Goal: Information Seeking & Learning: Learn about a topic

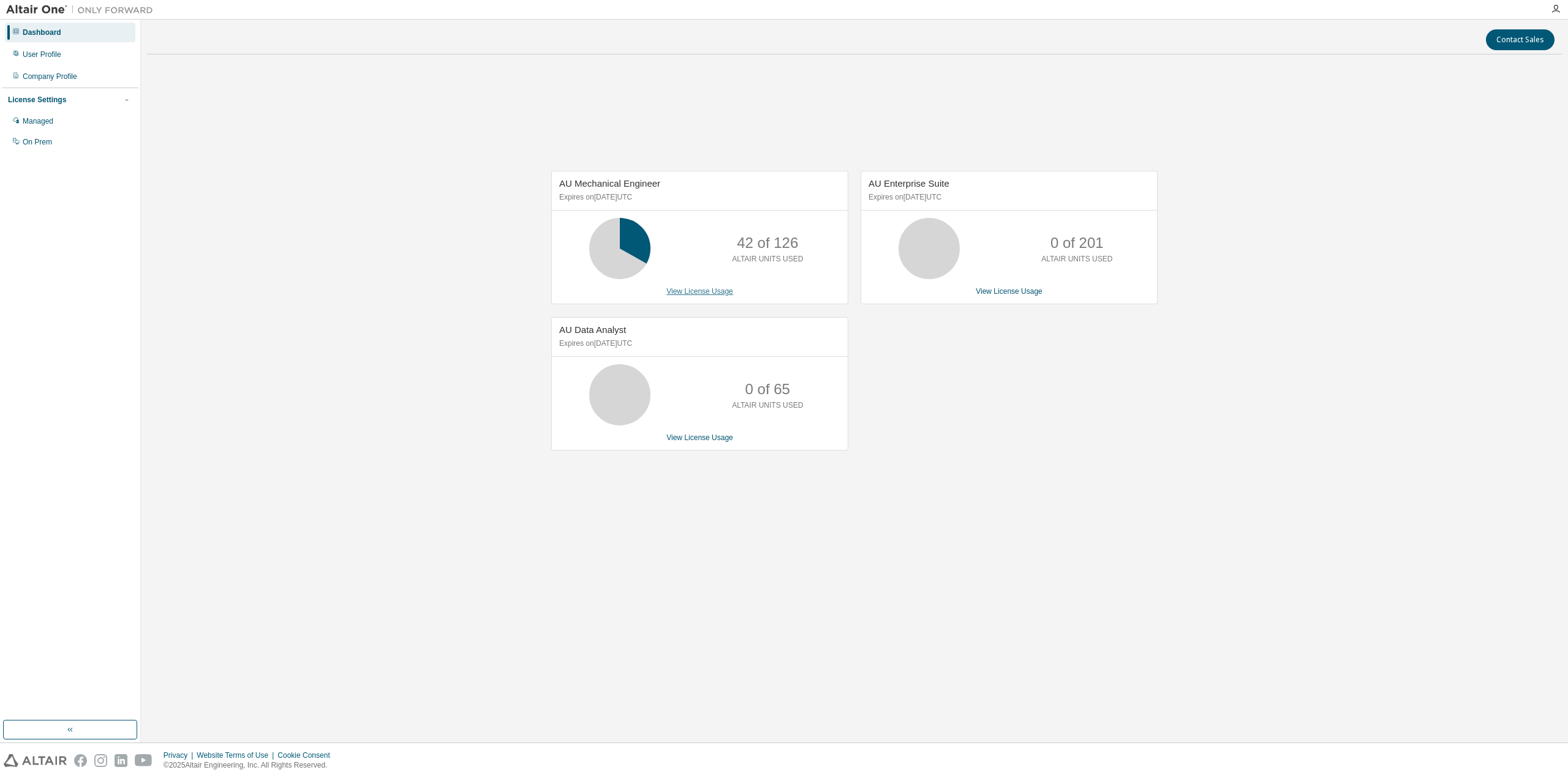
click at [710, 294] on link "View License Usage" at bounding box center [699, 292] width 67 height 9
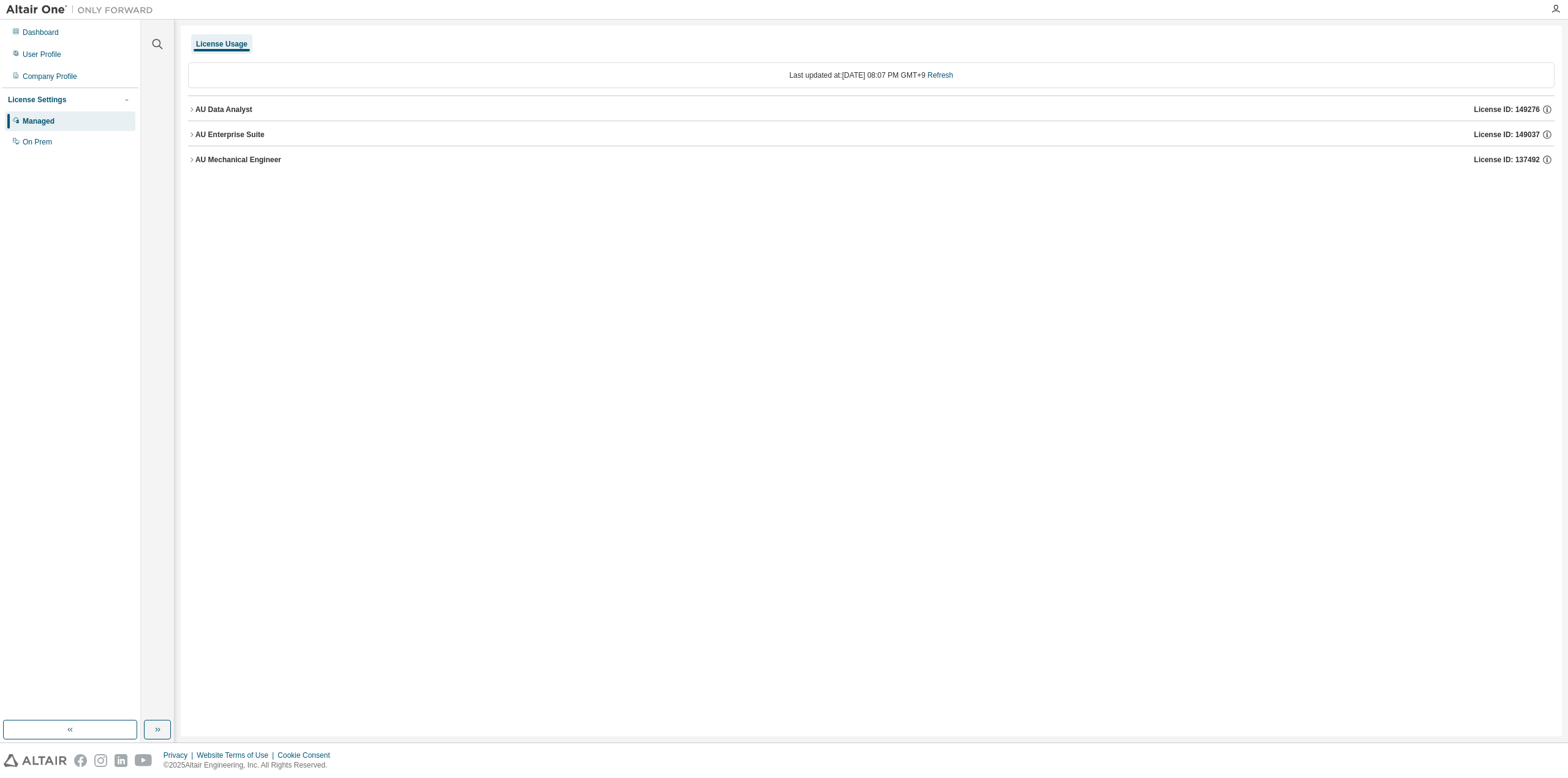
click at [204, 107] on div "AU Data Analyst" at bounding box center [223, 109] width 57 height 10
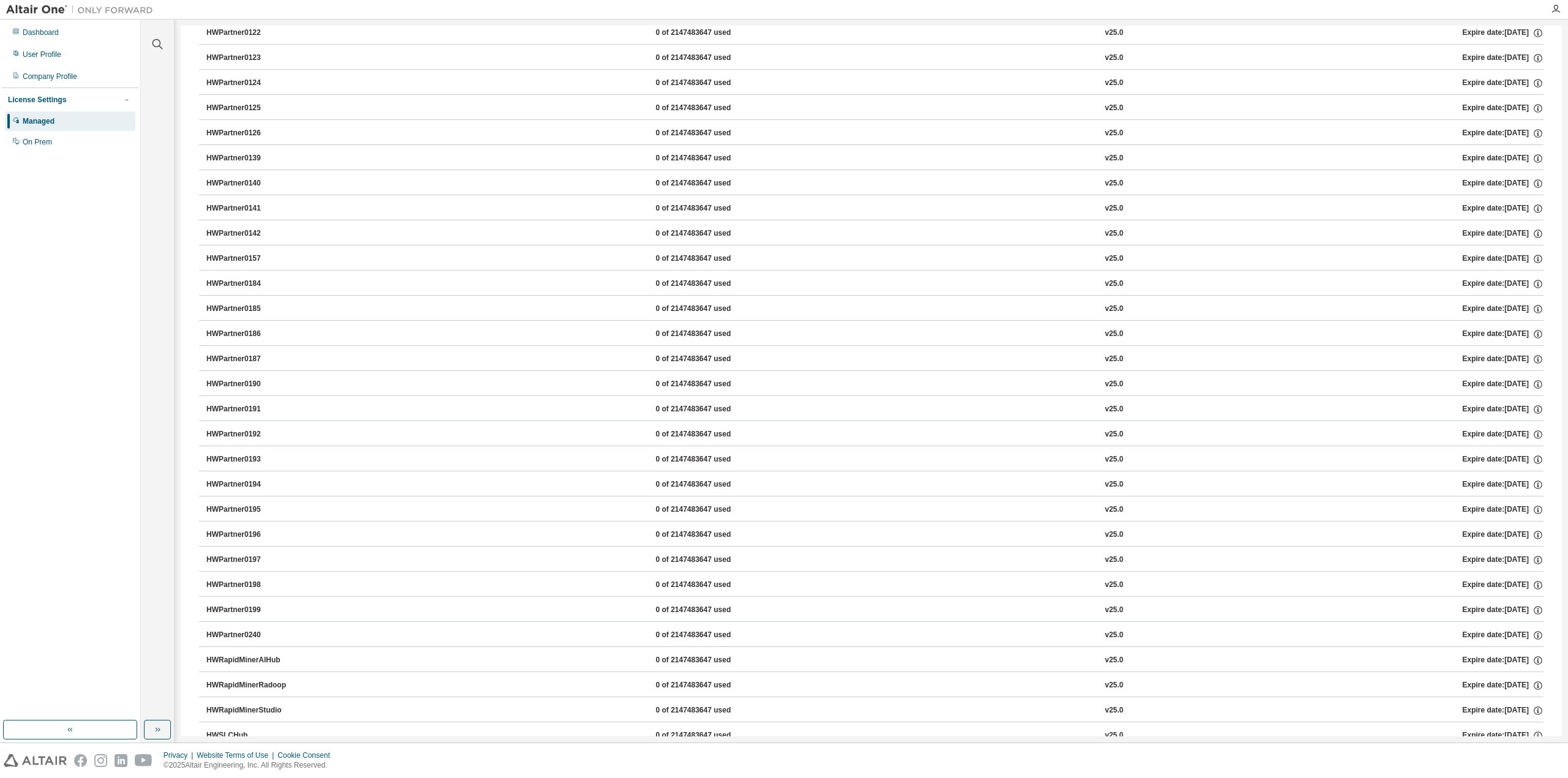
scroll to position [925, 0]
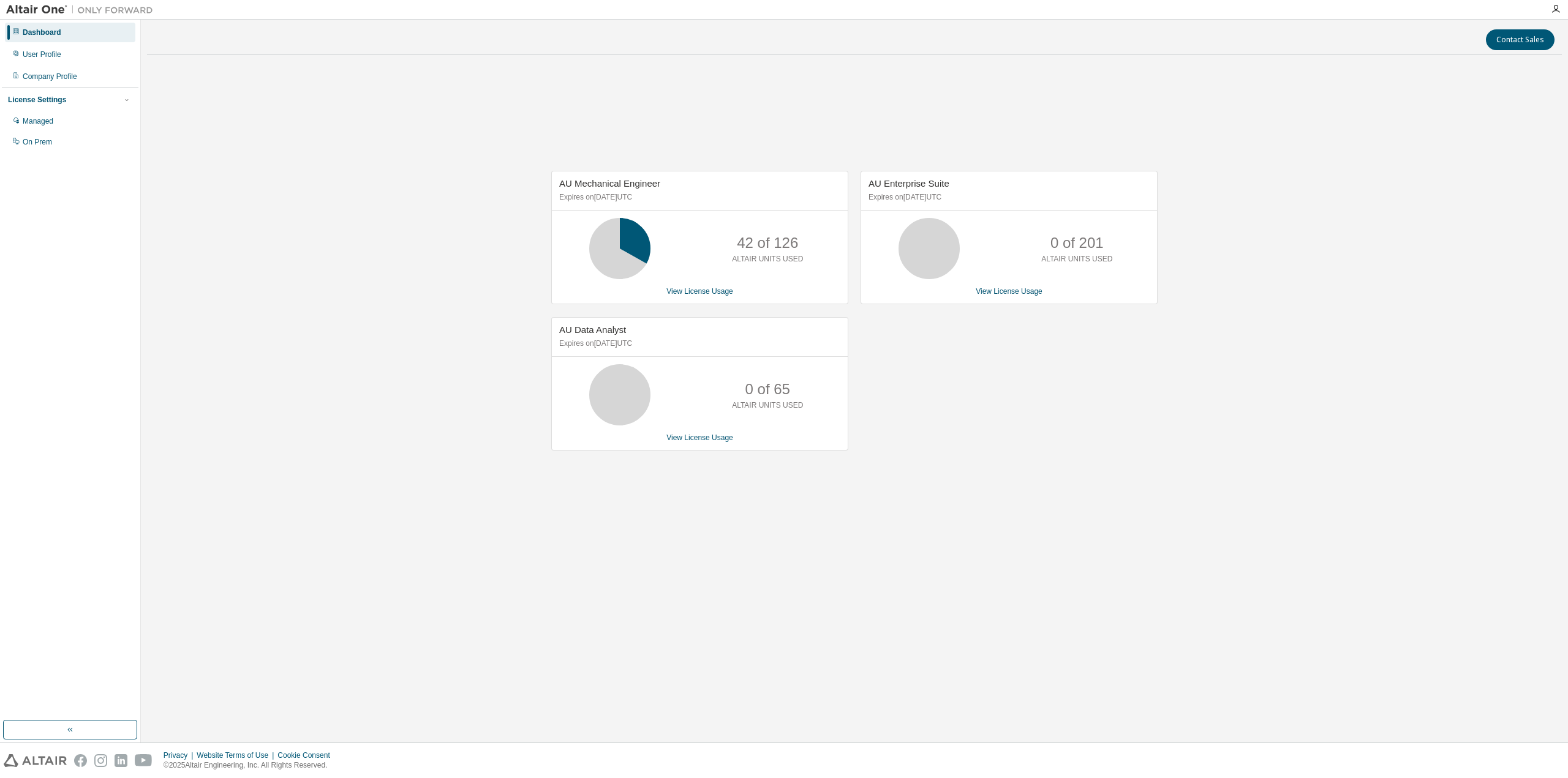
click at [403, 316] on div "AU Mechanical Engineer Expires on January 1, 2026 UTC 42 of 126 ALTAIR UNITS US…" at bounding box center [854, 318] width 1415 height 506
click at [442, 452] on div "AU Mechanical Engineer Expires on [DATE] UTC 42 of 126 ALTAIR UNITS USED View L…" at bounding box center [854, 318] width 1415 height 506
click at [63, 48] on div "User Profile" at bounding box center [70, 54] width 130 height 19
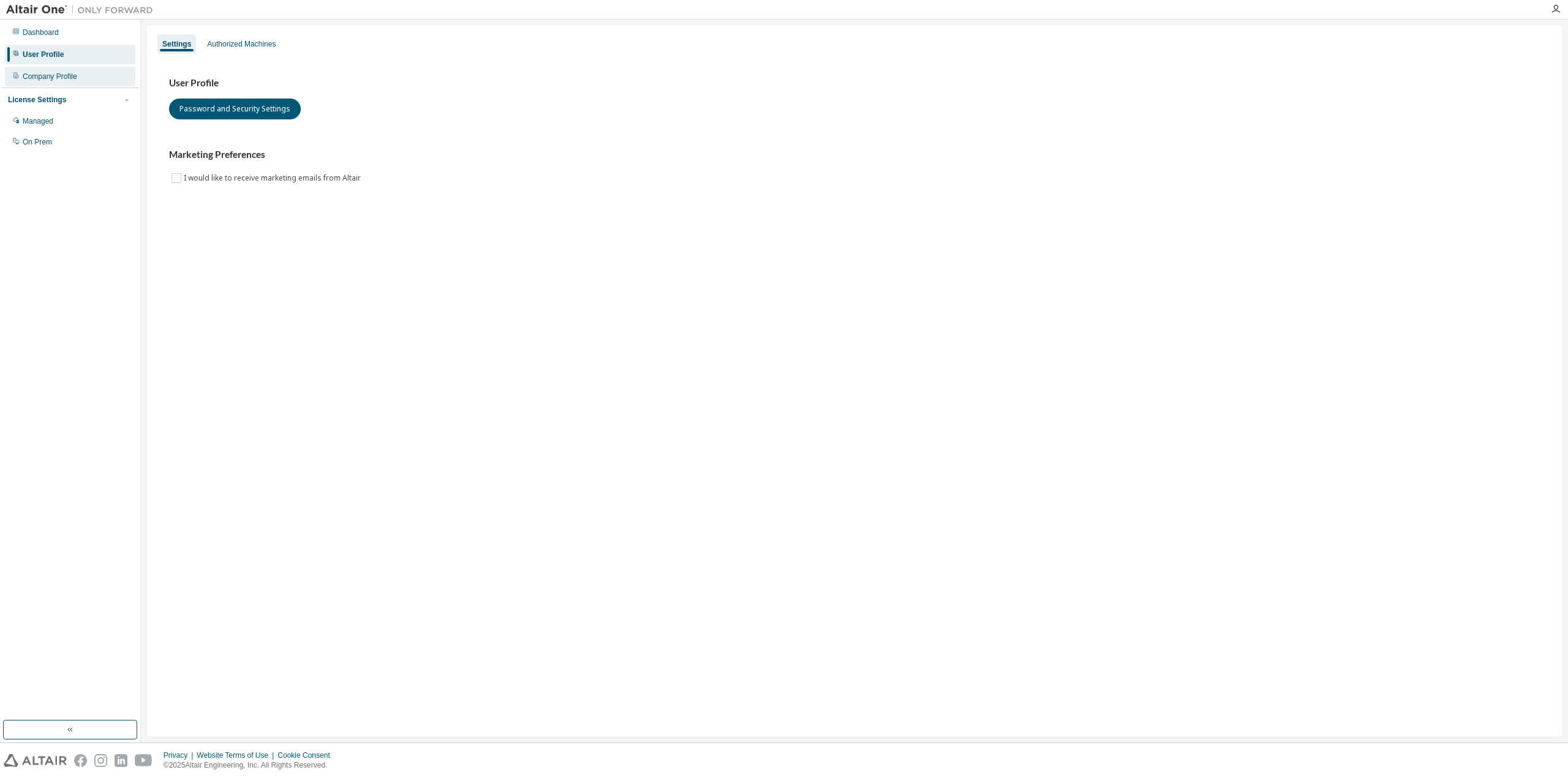
click at [65, 79] on div "Company Profile" at bounding box center [49, 76] width 54 height 10
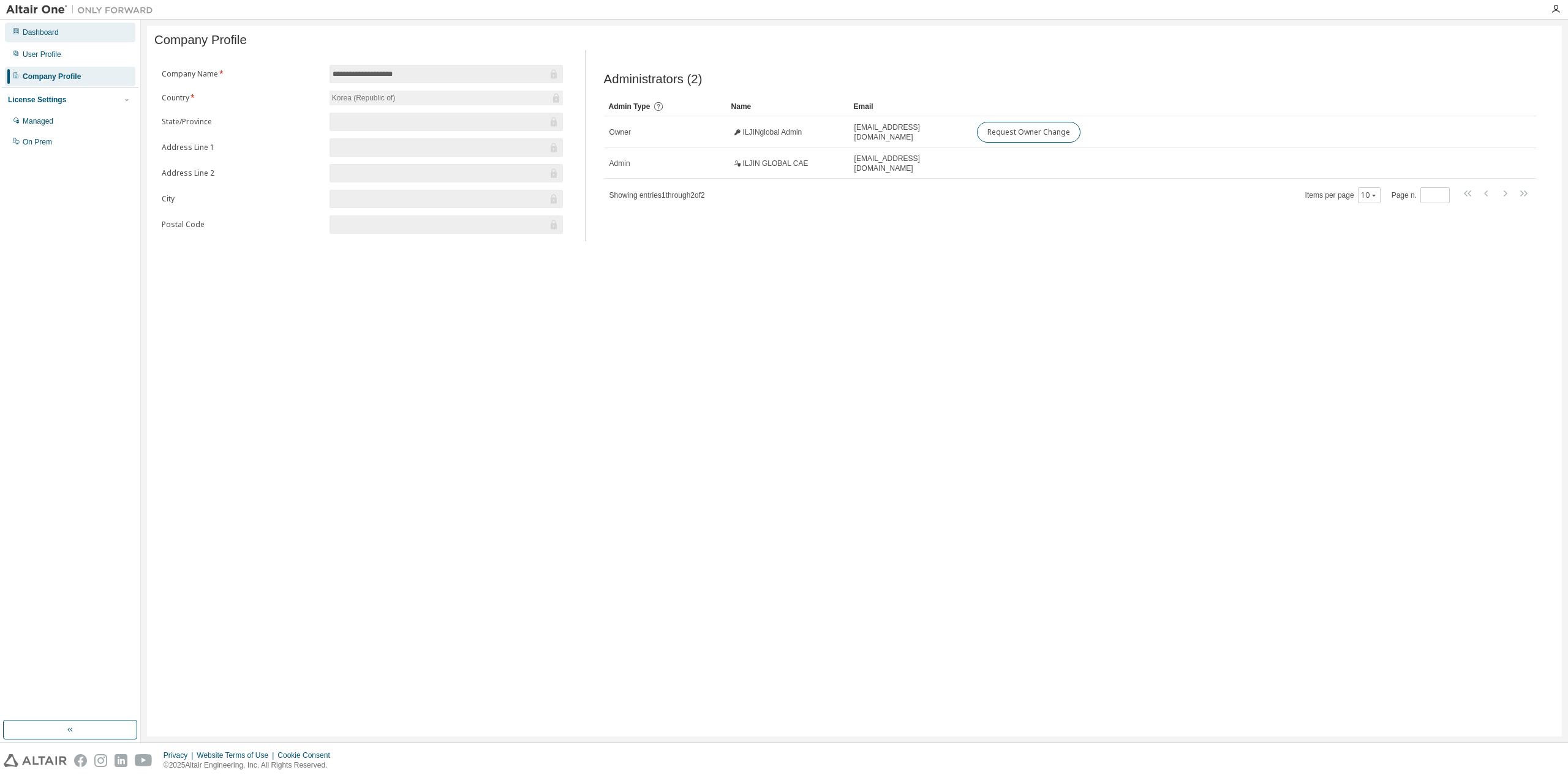
click at [55, 40] on div "Dashboard" at bounding box center [70, 32] width 130 height 19
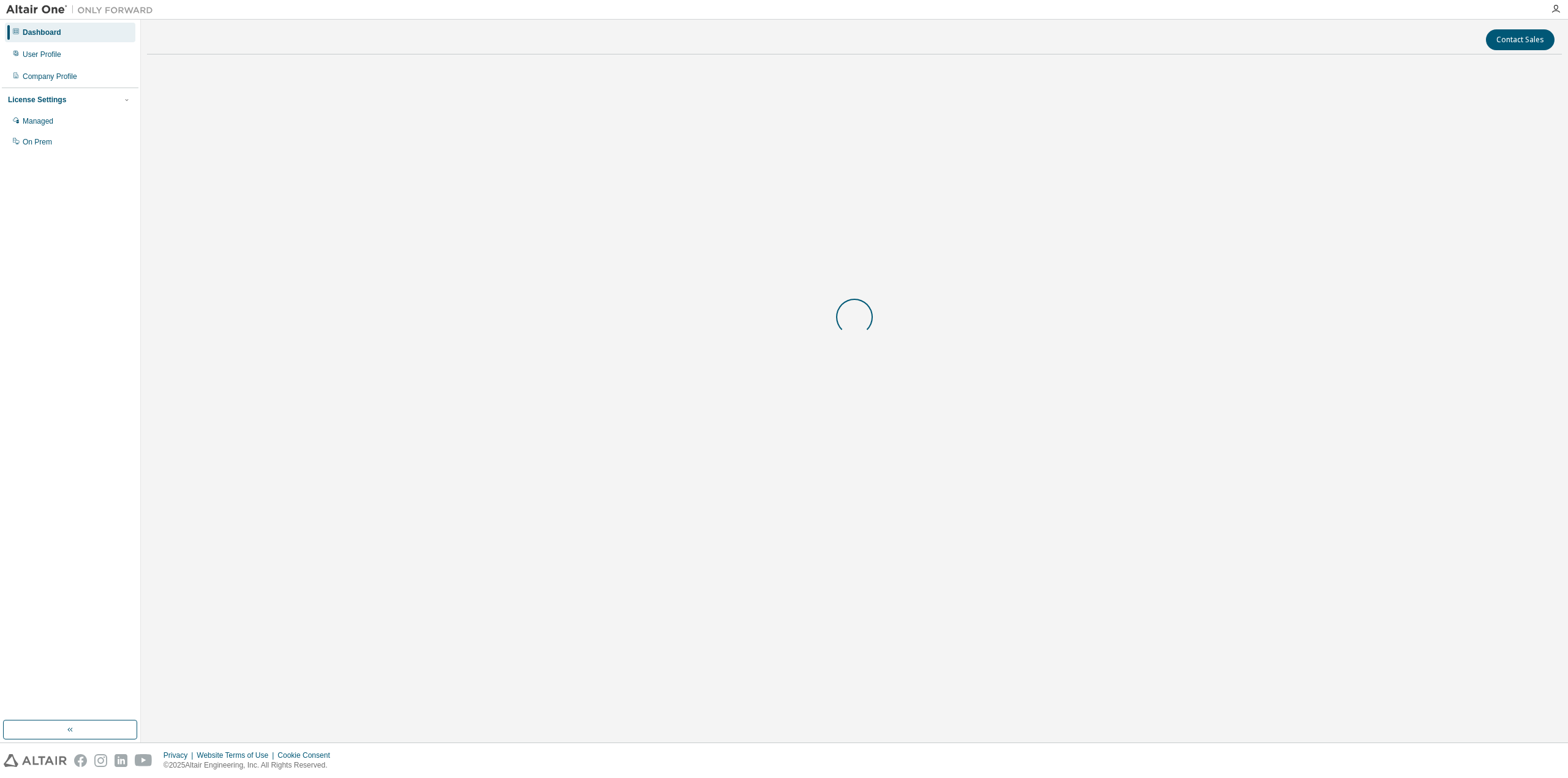
click at [453, 224] on div at bounding box center [854, 318] width 1415 height 506
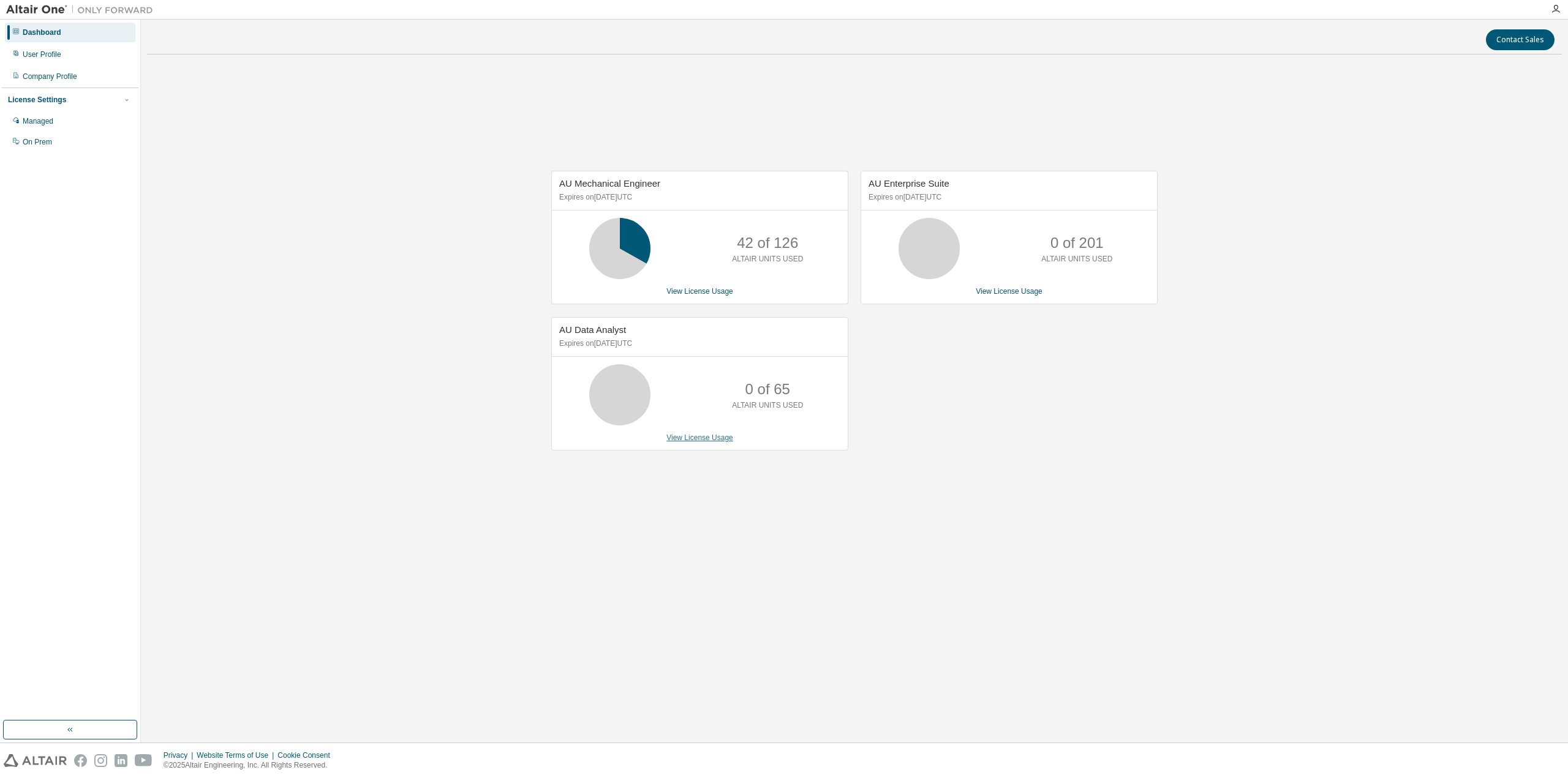
click at [707, 433] on link "View License Usage" at bounding box center [699, 437] width 67 height 9
click at [668, 611] on div "Contact Sales AU Mechanical Engineer Expires on January 1, 2026 UTC 42 of 126 A…" at bounding box center [854, 381] width 1415 height 711
